Goal: Information Seeking & Learning: Learn about a topic

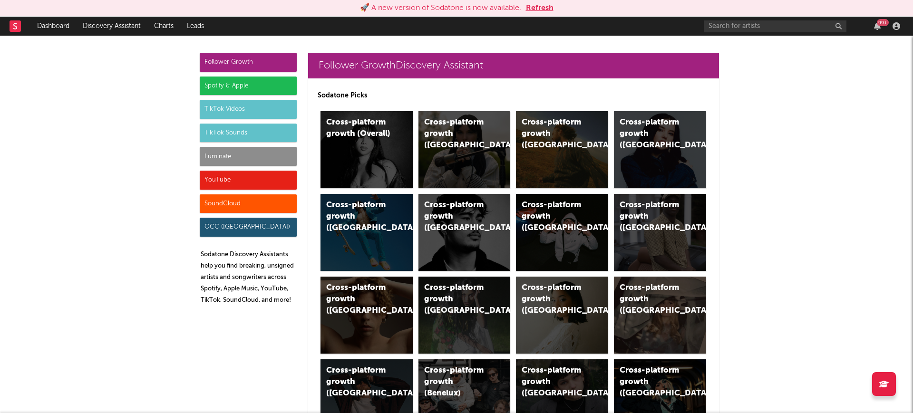
click at [243, 78] on div "Spotify & Apple" at bounding box center [248, 86] width 97 height 19
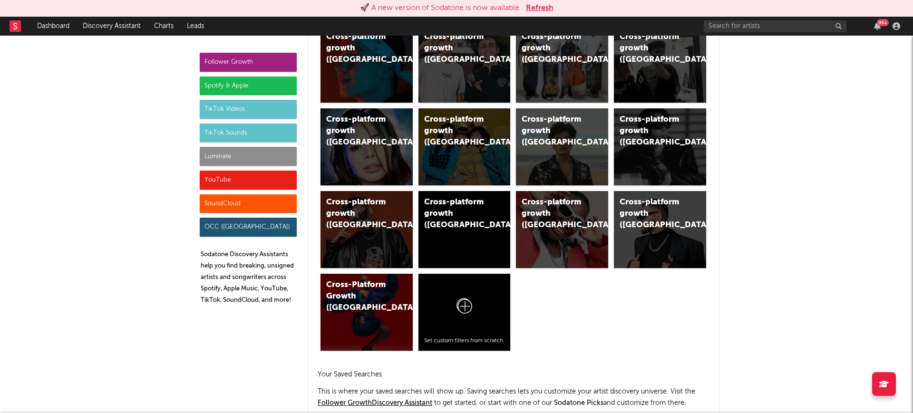
scroll to position [1007, 0]
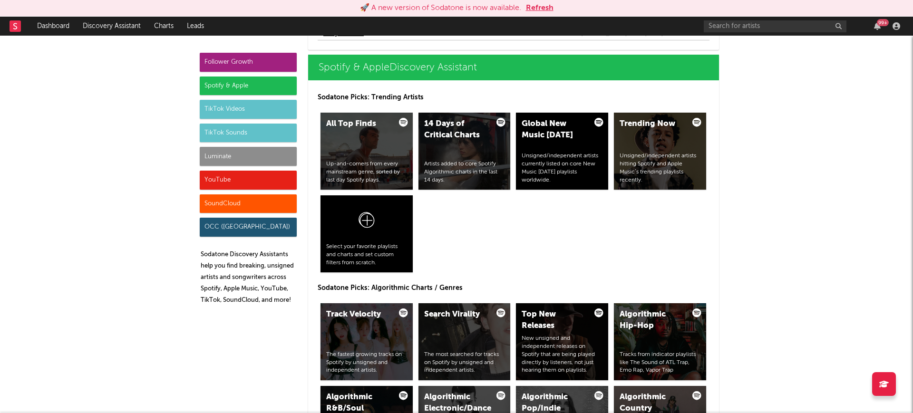
click at [540, 4] on button "Refresh" at bounding box center [540, 7] width 28 height 11
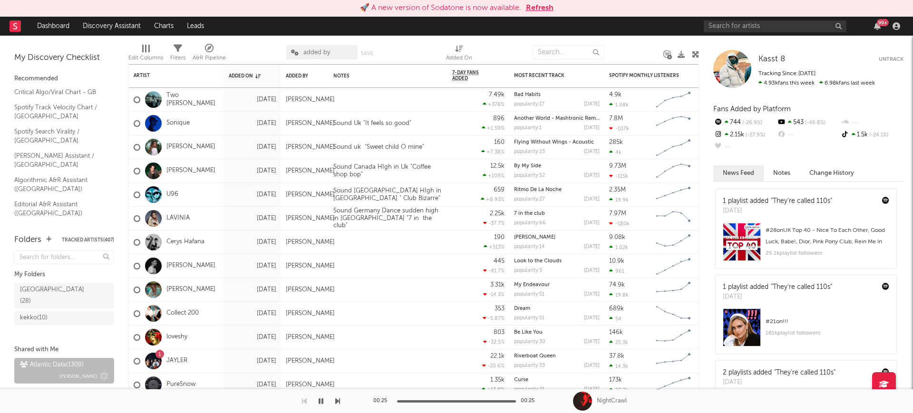
click at [79, 360] on div "Atlantic Data ( 1309 )" at bounding box center [52, 365] width 64 height 11
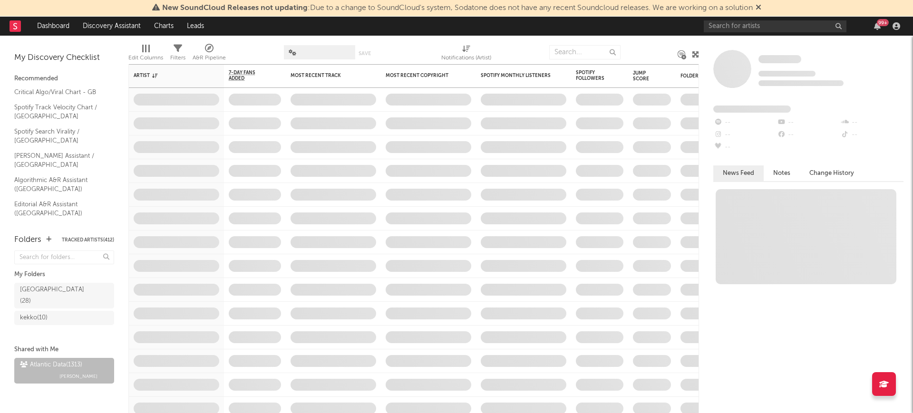
drag, startPoint x: 762, startPoint y: 9, endPoint x: 753, endPoint y: 10, distance: 8.8
click at [761, 9] on icon at bounding box center [759, 7] width 6 height 8
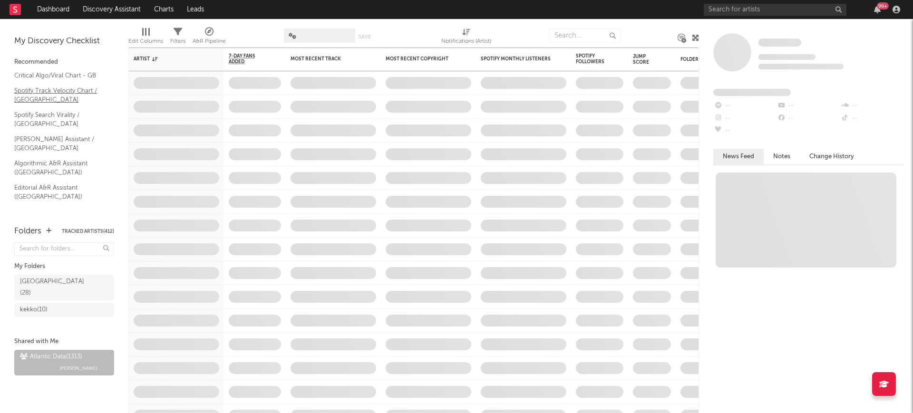
click at [52, 88] on link "Spotify Track Velocity Chart / GB" at bounding box center [59, 95] width 90 height 19
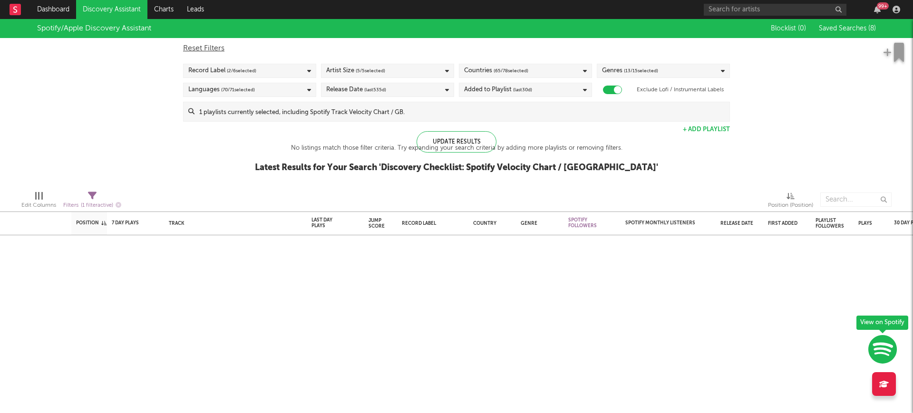
click at [859, 23] on div "Blocklist ( 0 ) Saved Searches ( 8 )" at bounding box center [816, 28] width 119 height 19
click at [841, 27] on span "Saved Searches ( 8 )" at bounding box center [847, 28] width 57 height 7
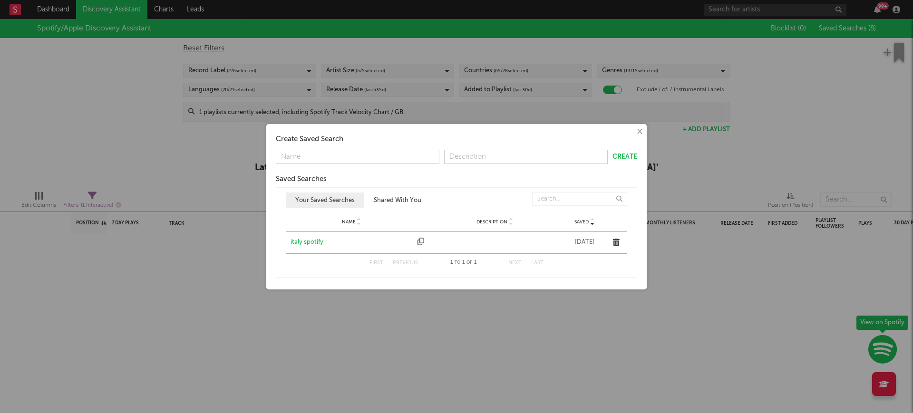
click at [399, 196] on button "Shared With You" at bounding box center [397, 201] width 67 height 16
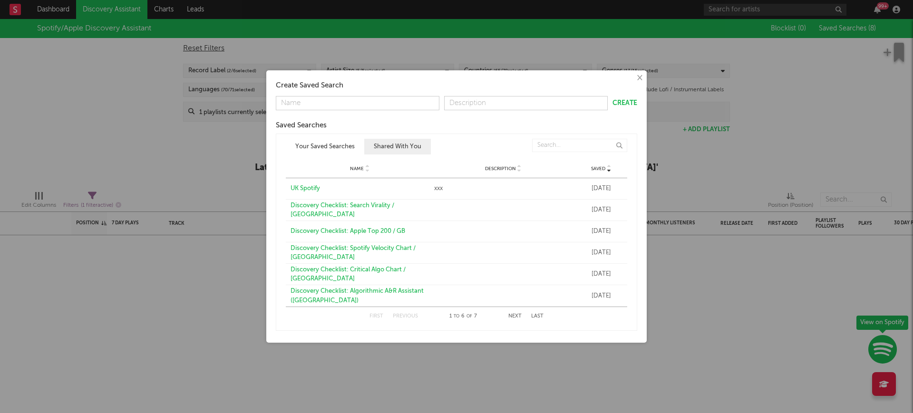
click at [335, 291] on div "Discovery Checklist: Algorithmic A&R Assistant (UK)" at bounding box center [360, 296] width 139 height 19
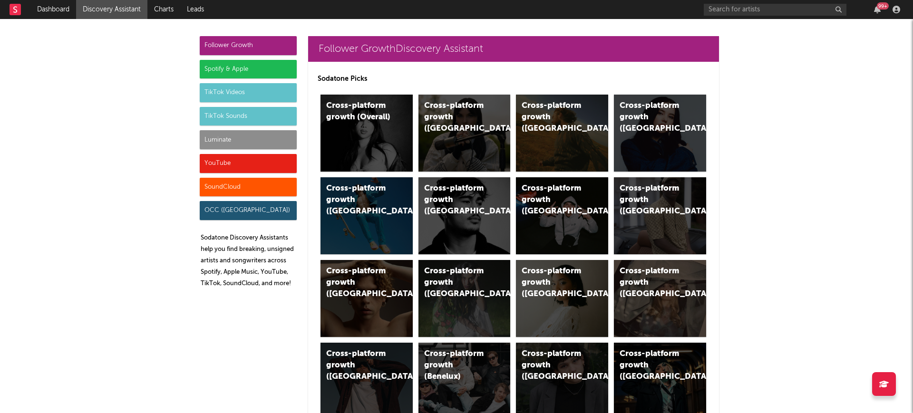
click at [218, 67] on div "Spotify & Apple" at bounding box center [248, 69] width 97 height 19
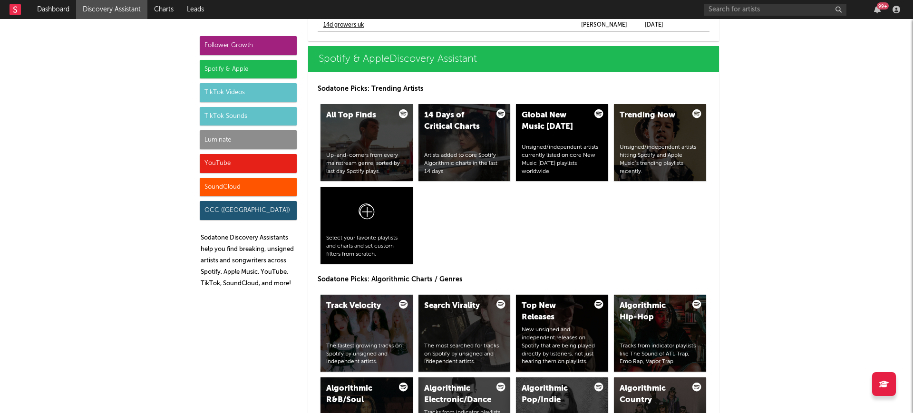
scroll to position [1007, 0]
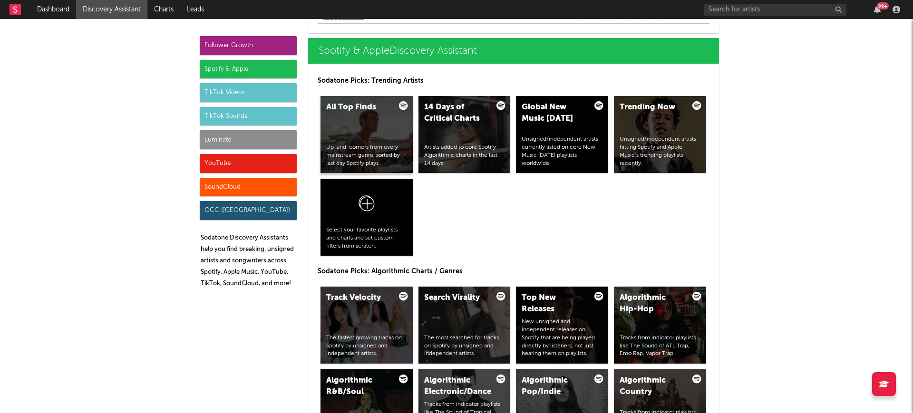
click at [352, 142] on div "All Top Finds Up-and-comers from every mainstream genre, sorted by last day Spo…" at bounding box center [367, 134] width 92 height 77
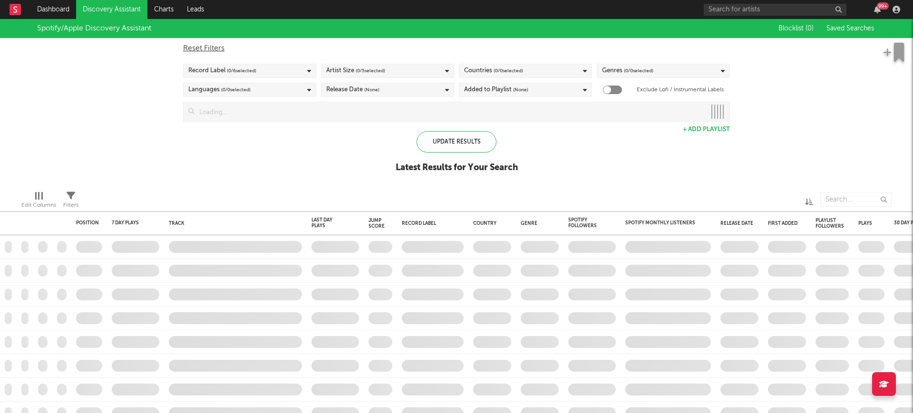
checkbox input "true"
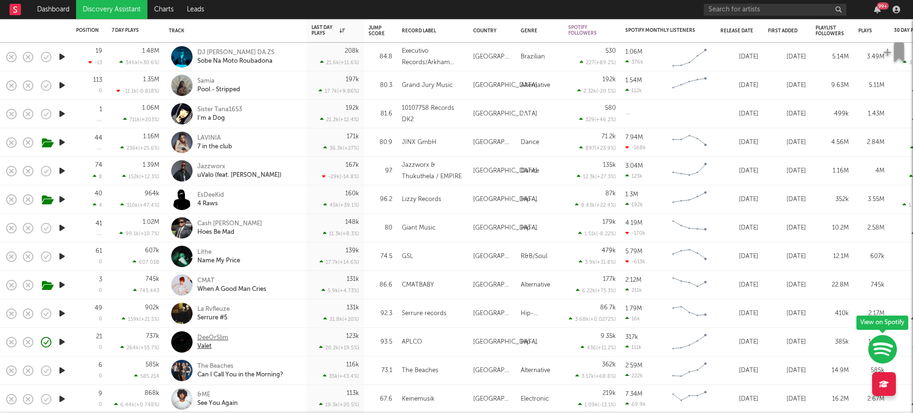
click at [223, 341] on div "DeeOrSlim" at bounding box center [212, 338] width 31 height 9
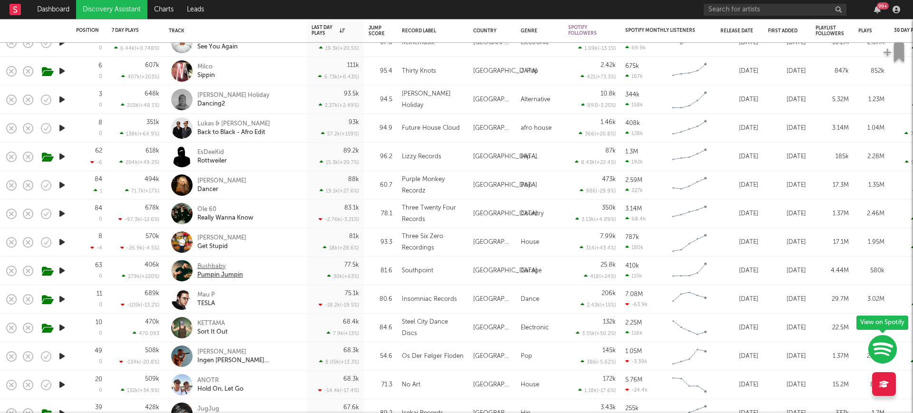
click at [212, 265] on div "Bushbaby" at bounding box center [220, 267] width 46 height 9
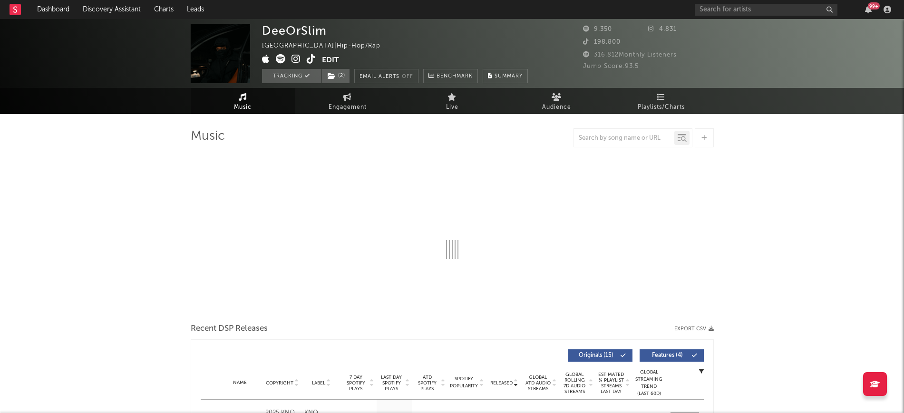
select select "6m"
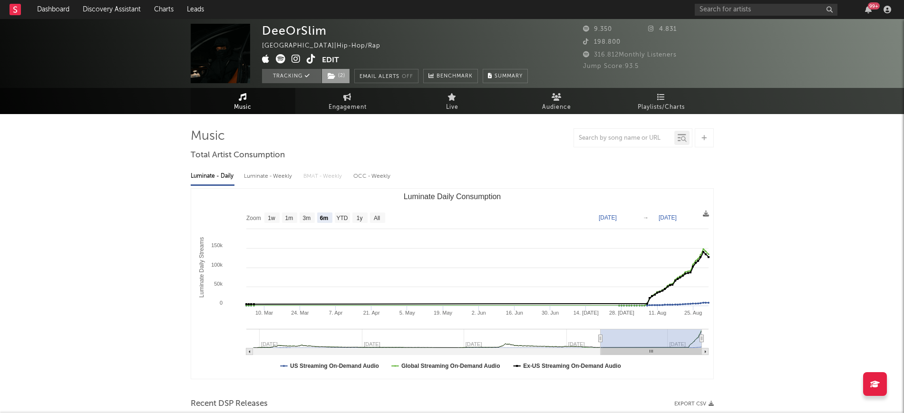
click at [336, 71] on span "( 2 )" at bounding box center [336, 76] width 29 height 14
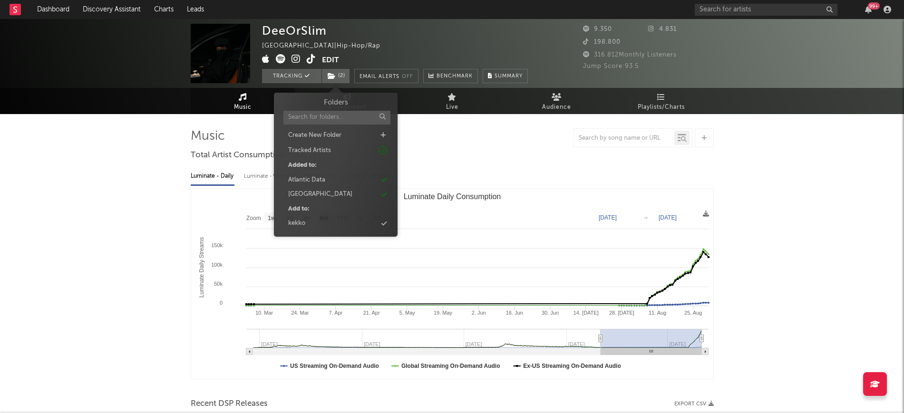
drag, startPoint x: 176, startPoint y: 192, endPoint x: 175, endPoint y: 187, distance: 5.1
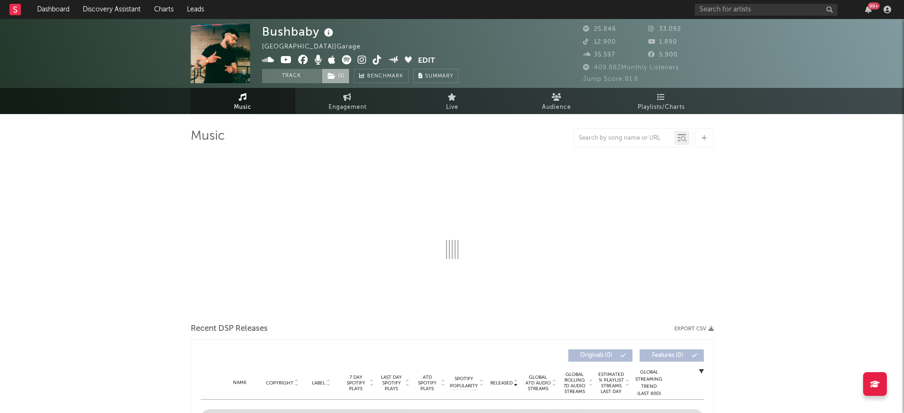
click at [340, 79] on span "( 1 )" at bounding box center [336, 76] width 28 height 14
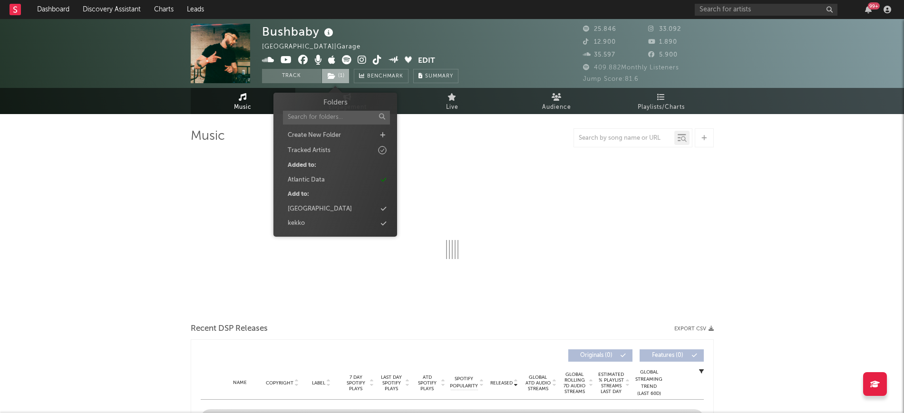
select select "6m"
